Goal: Task Accomplishment & Management: Use online tool/utility

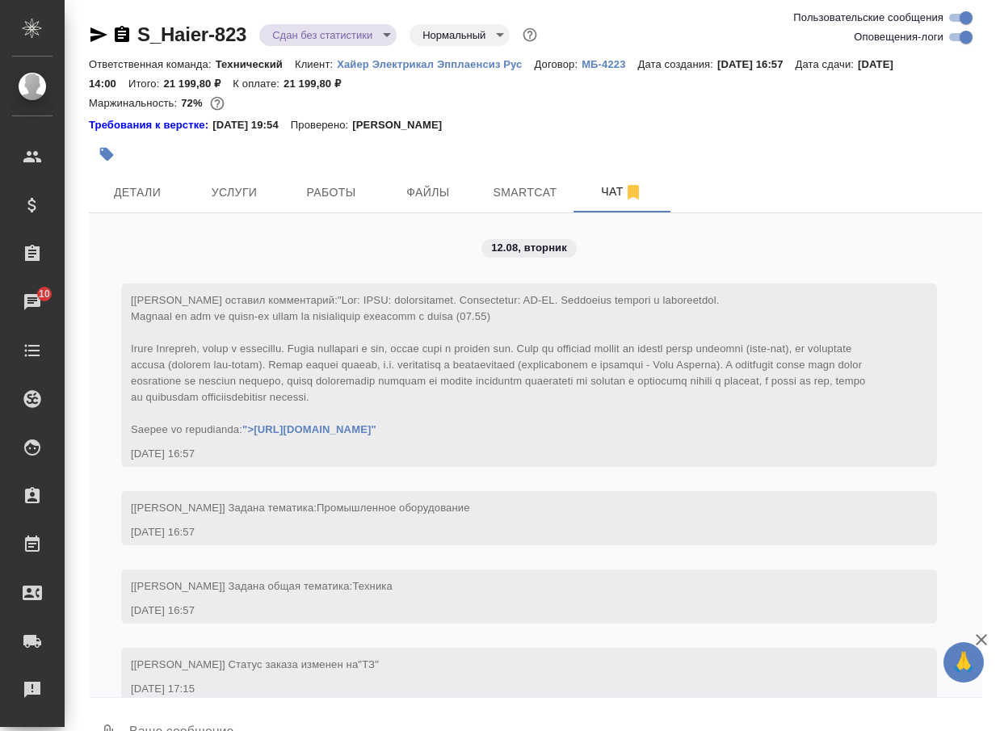
scroll to position [22004, 0]
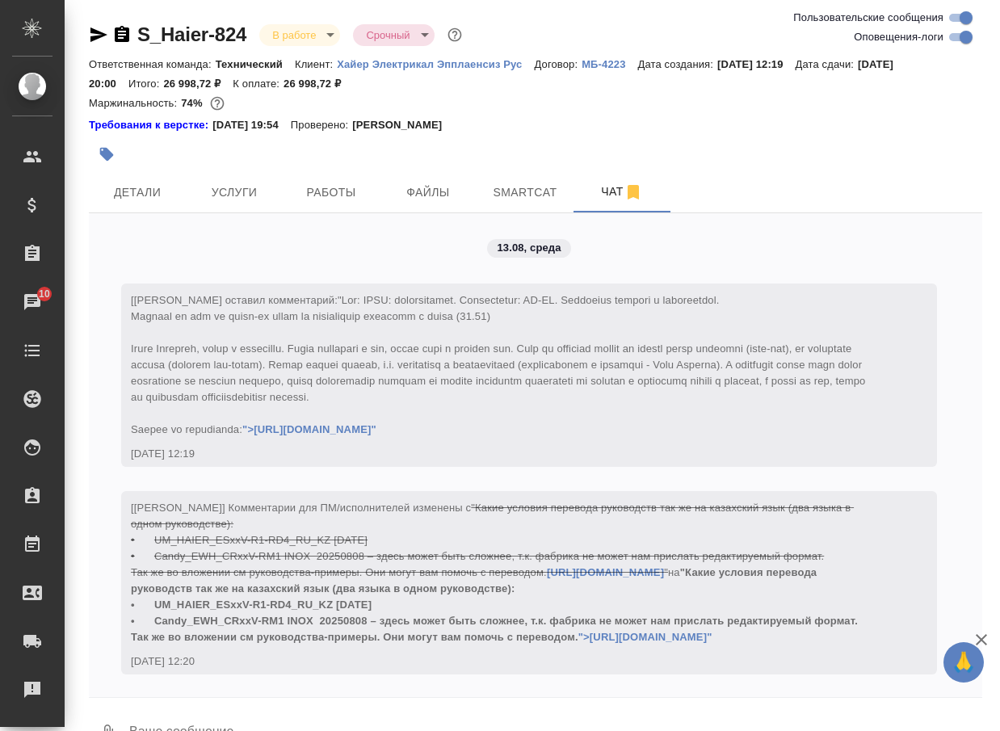
scroll to position [8429, 0]
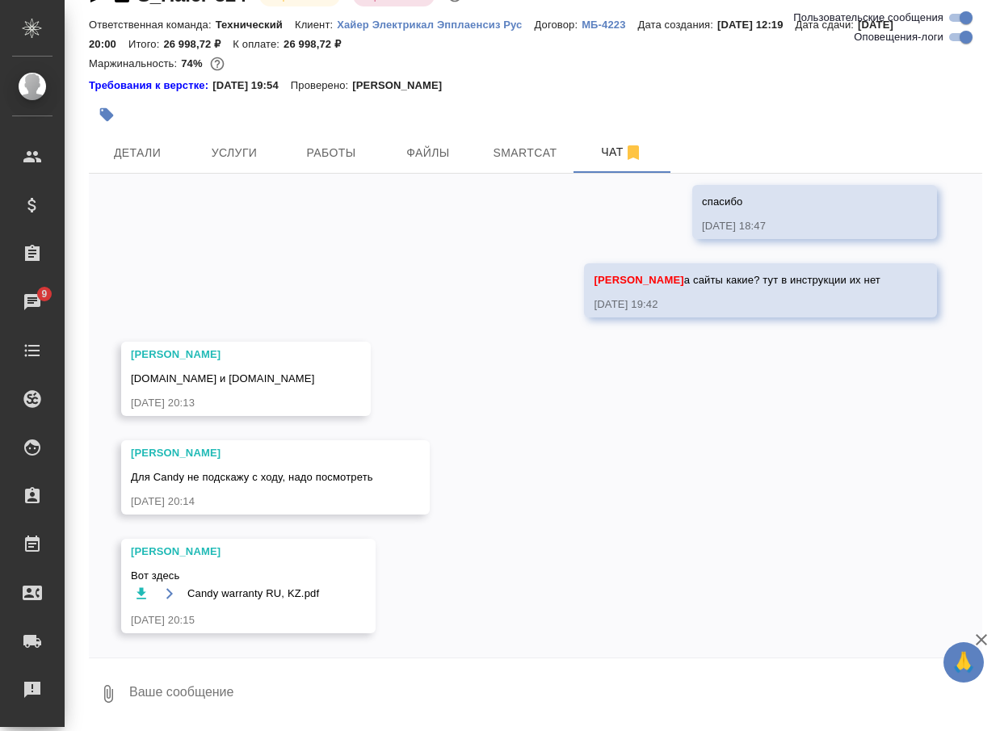
click at [141, 590] on icon "button" at bounding box center [141, 593] width 10 height 11
drag, startPoint x: 132, startPoint y: 378, endPoint x: 295, endPoint y: 384, distance: 162.5
click at [295, 384] on div "[DOMAIN_NAME] и [DOMAIN_NAME]" at bounding box center [222, 377] width 183 height 20
copy span "[DOMAIN_NAME] и [DOMAIN_NAME]"
